Goal: Transaction & Acquisition: Obtain resource

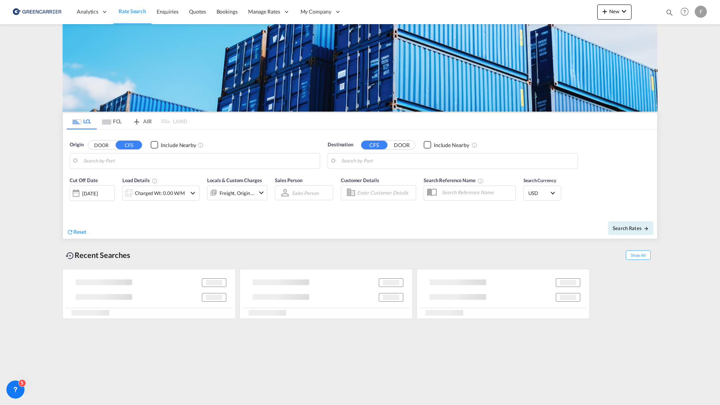
type input "[GEOGRAPHIC_DATA], [GEOGRAPHIC_DATA]"
type input "[US_STATE], [GEOGRAPHIC_DATA], USNYC"
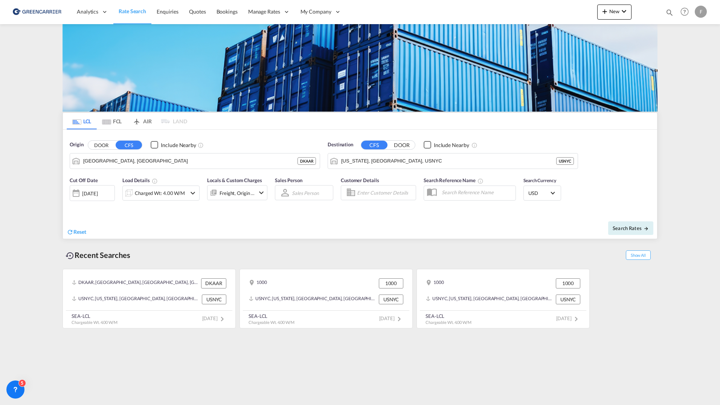
click at [376, 188] on input "Enter Customer Details" at bounding box center [385, 192] width 57 height 11
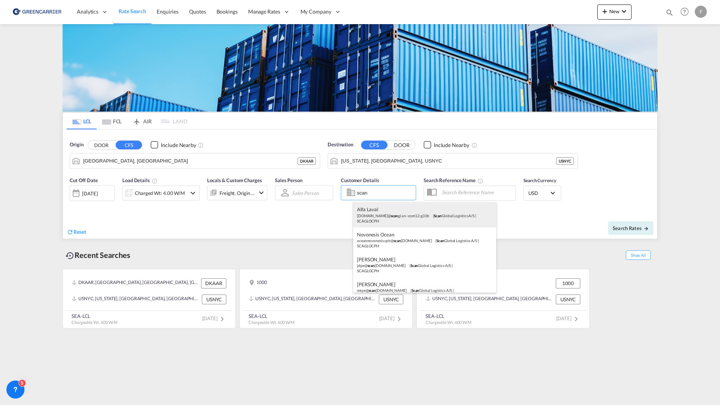
click at [386, 216] on div "Alfa Laval [DOMAIN_NAME]@ scan [DOMAIN_NAME] | Scan Global Logistics A/S | SCAG…" at bounding box center [424, 214] width 143 height 25
type input "Scan Global Logistics A/S, Alfa [GEOGRAPHIC_DATA], [DOMAIN_NAME][EMAIL_ADDRESS]…"
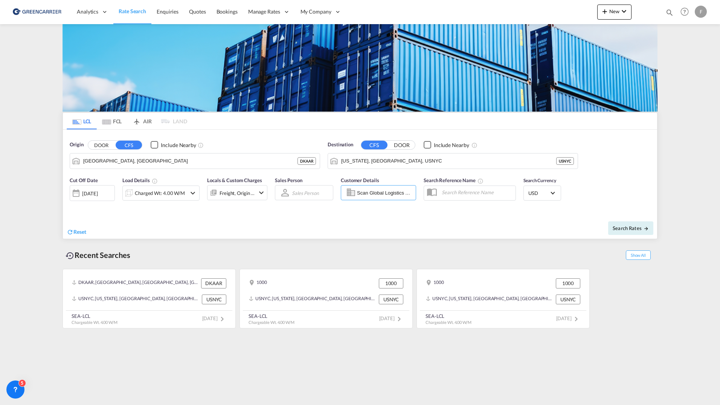
click at [621, 240] on div "Recent Searches Show All [GEOGRAPHIC_DATA], [GEOGRAPHIC_DATA], [GEOGRAPHIC_DATA…" at bounding box center [360, 284] width 595 height 90
click at [629, 230] on span "Search Rates" at bounding box center [631, 228] width 36 height 6
type input "DKAAR to USNYC / [DATE]"
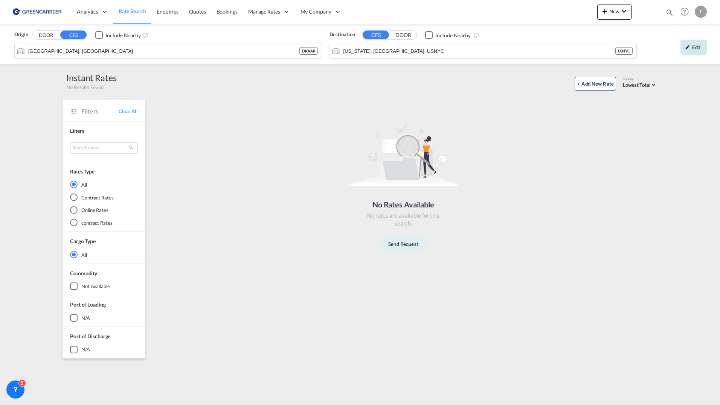
click at [701, 47] on div "Edit" at bounding box center [694, 47] width 26 height 15
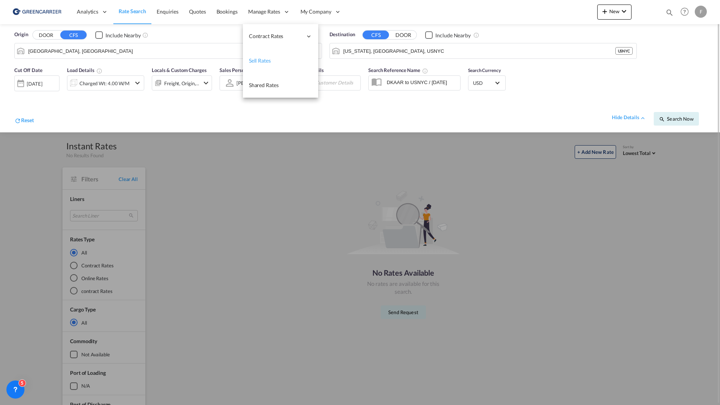
click at [270, 62] on span "Sell Rates" at bounding box center [260, 60] width 22 height 6
